Goal: Check status: Check status

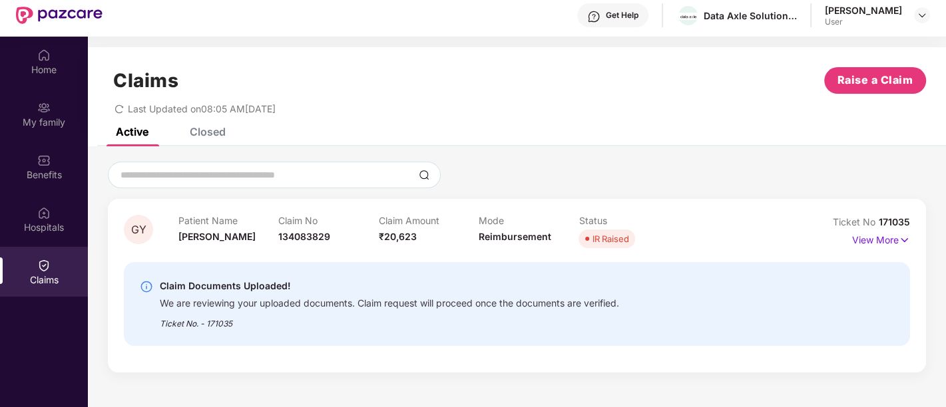
scroll to position [74, 0]
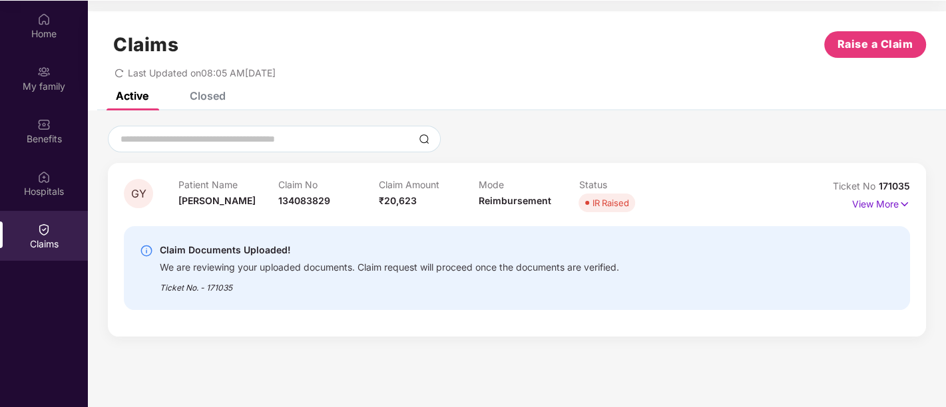
click at [241, 252] on div "Claim Documents Uploaded!" at bounding box center [389, 250] width 459 height 16
click at [864, 204] on p "View More" at bounding box center [881, 203] width 58 height 18
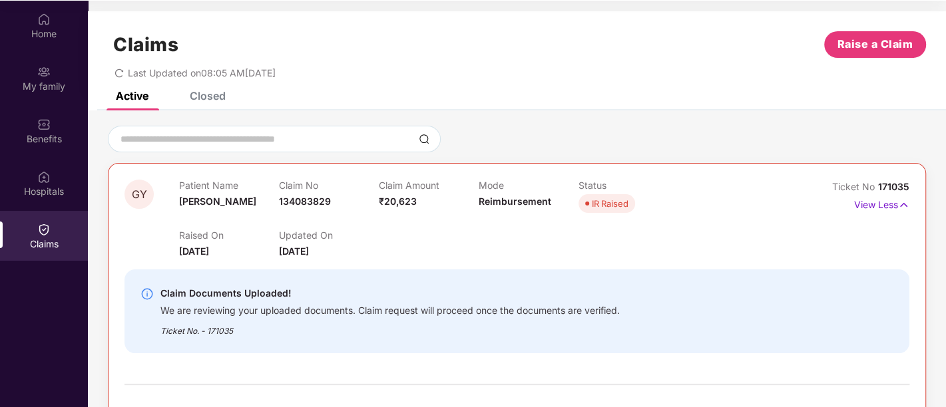
drag, startPoint x: 357, startPoint y: 216, endPoint x: 274, endPoint y: 210, distance: 83.4
click at [352, 216] on div "Raised On 04 Sept 2025 Updated On 25 Sept 2025" at bounding box center [479, 237] width 600 height 43
click at [265, 208] on div "Patient Name Gayatri Yadav" at bounding box center [229, 198] width 100 height 37
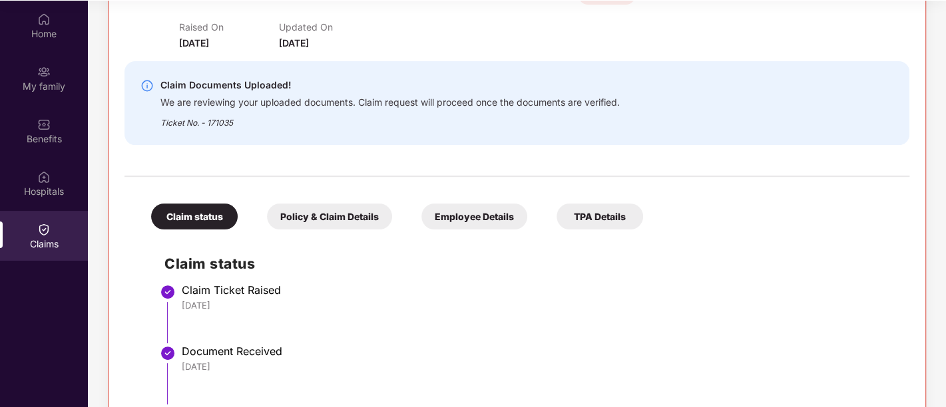
scroll to position [196, 0]
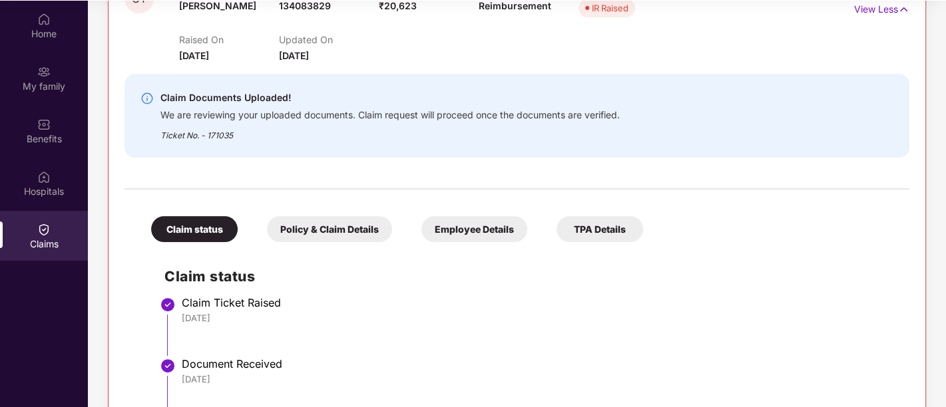
click at [53, 251] on div "Claims" at bounding box center [44, 236] width 88 height 50
click at [48, 103] on div "Home My family Benefits Hospitals Claims" at bounding box center [44, 132] width 88 height 263
click at [46, 43] on div "Home" at bounding box center [44, 26] width 88 height 50
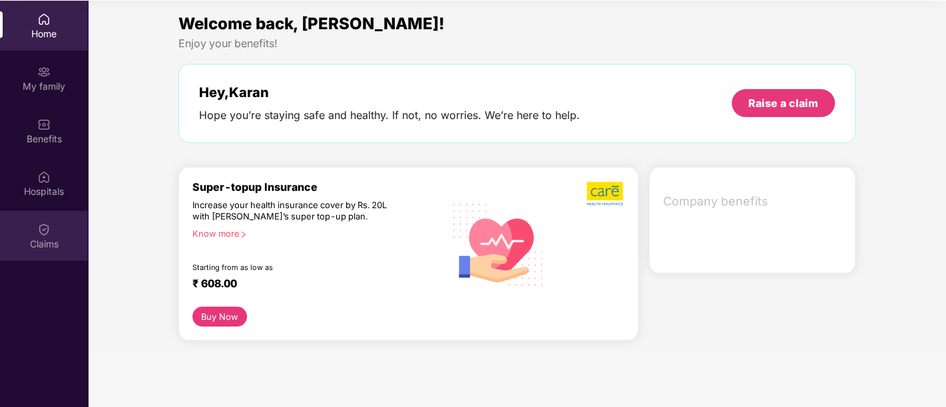
click at [32, 231] on div "Claims" at bounding box center [44, 236] width 88 height 50
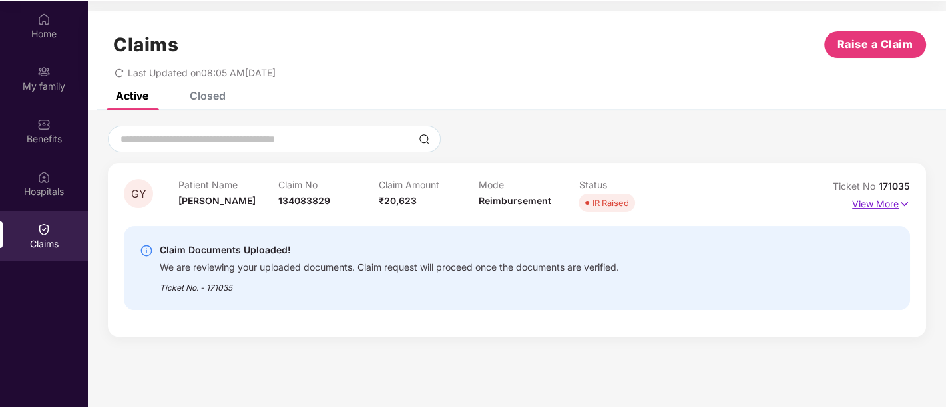
click at [904, 200] on img at bounding box center [904, 204] width 11 height 15
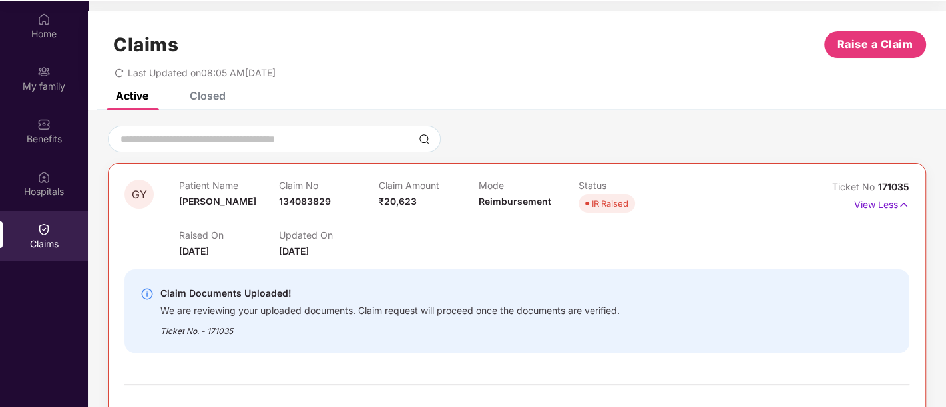
click at [606, 208] on div "IR Raised" at bounding box center [610, 203] width 37 height 13
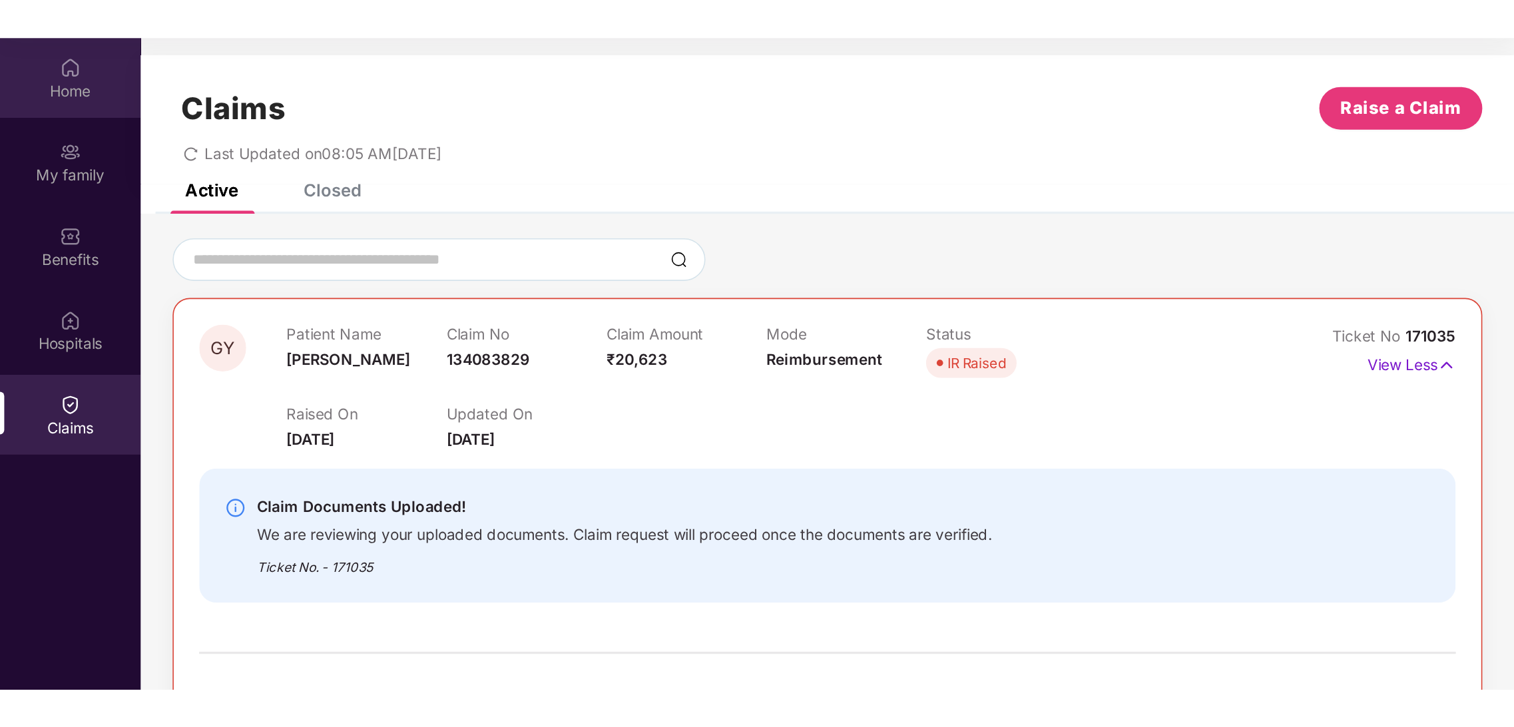
scroll to position [75, 0]
